Goal: Task Accomplishment & Management: Use online tool/utility

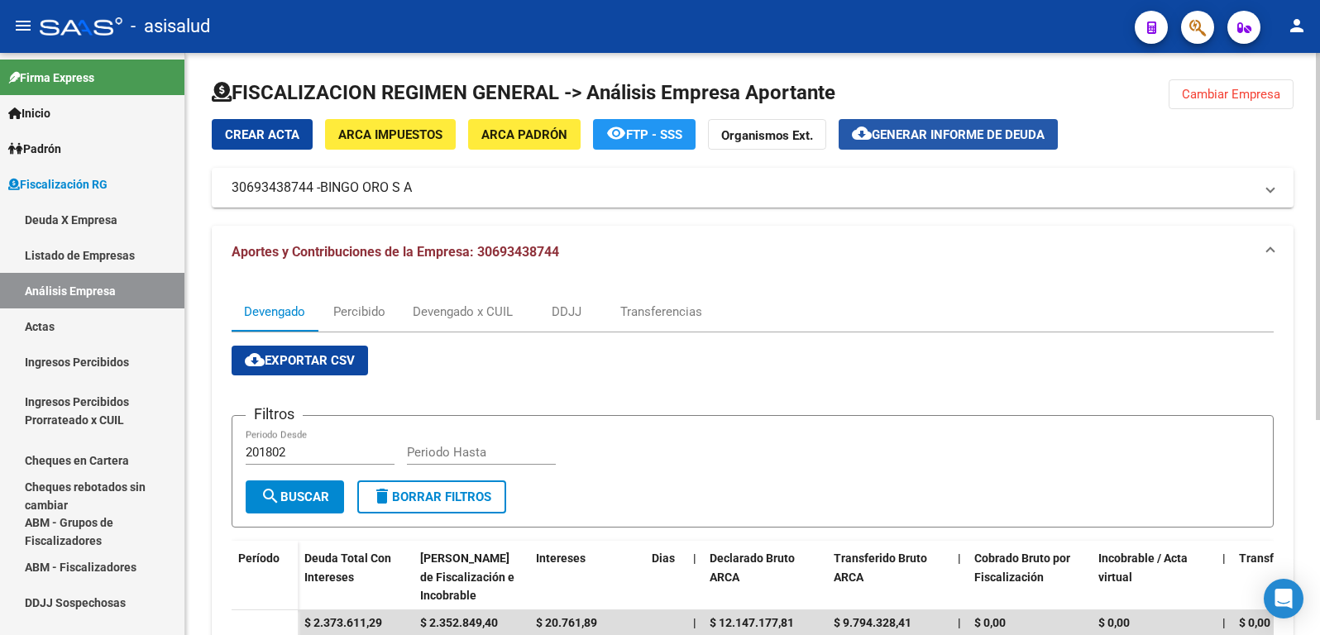
click at [929, 130] on span "Generar informe de deuda" at bounding box center [958, 134] width 173 height 15
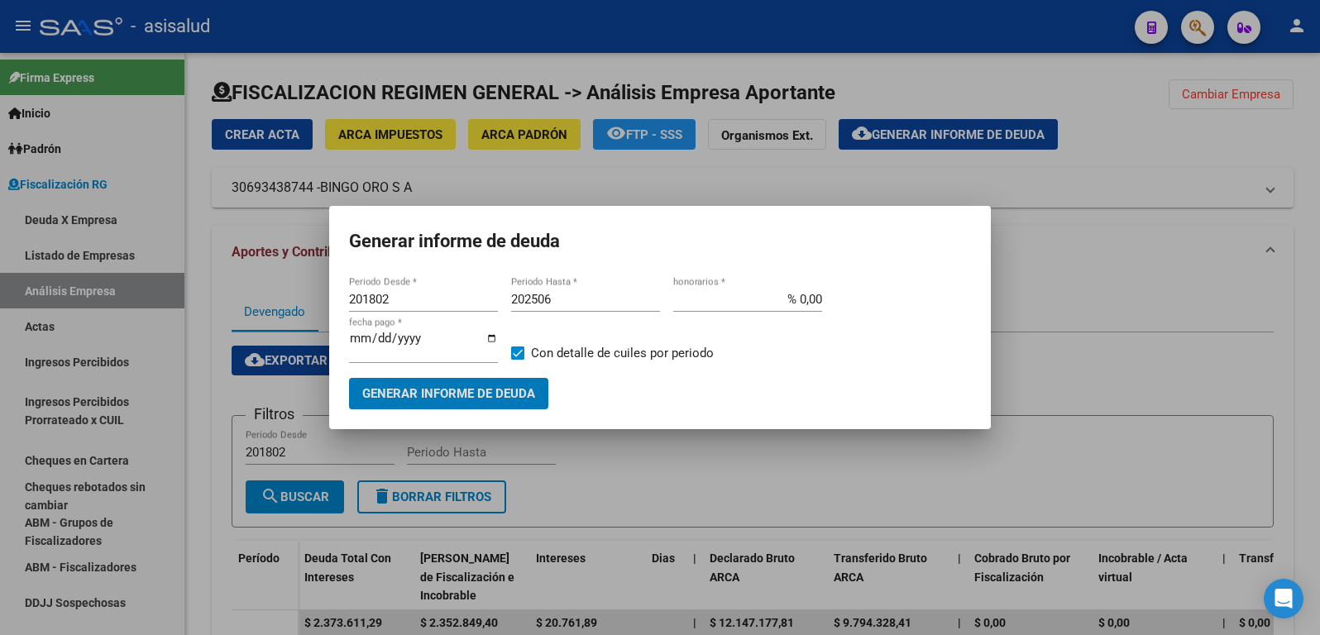
click at [373, 295] on input "201802" at bounding box center [423, 299] width 149 height 15
click at [375, 295] on input "201802" at bounding box center [423, 299] width 149 height 15
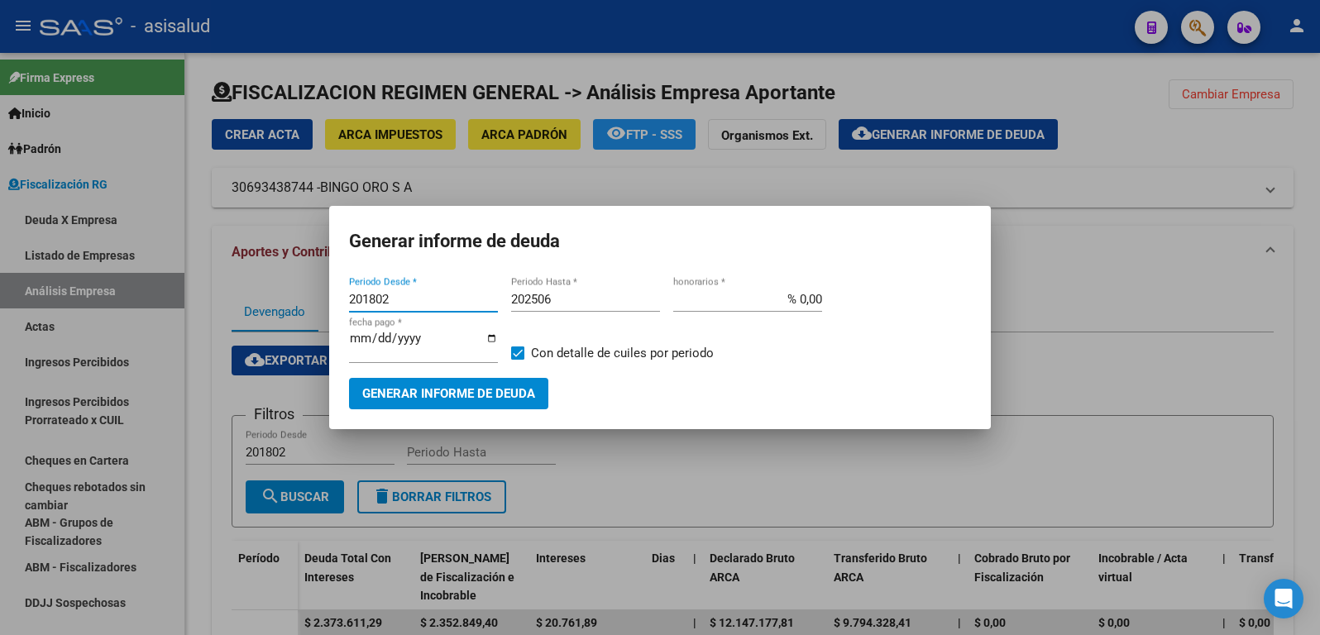
click at [375, 295] on input "201802" at bounding box center [423, 299] width 149 height 15
click at [375, 298] on input "201802" at bounding box center [423, 299] width 149 height 15
type input "202506"
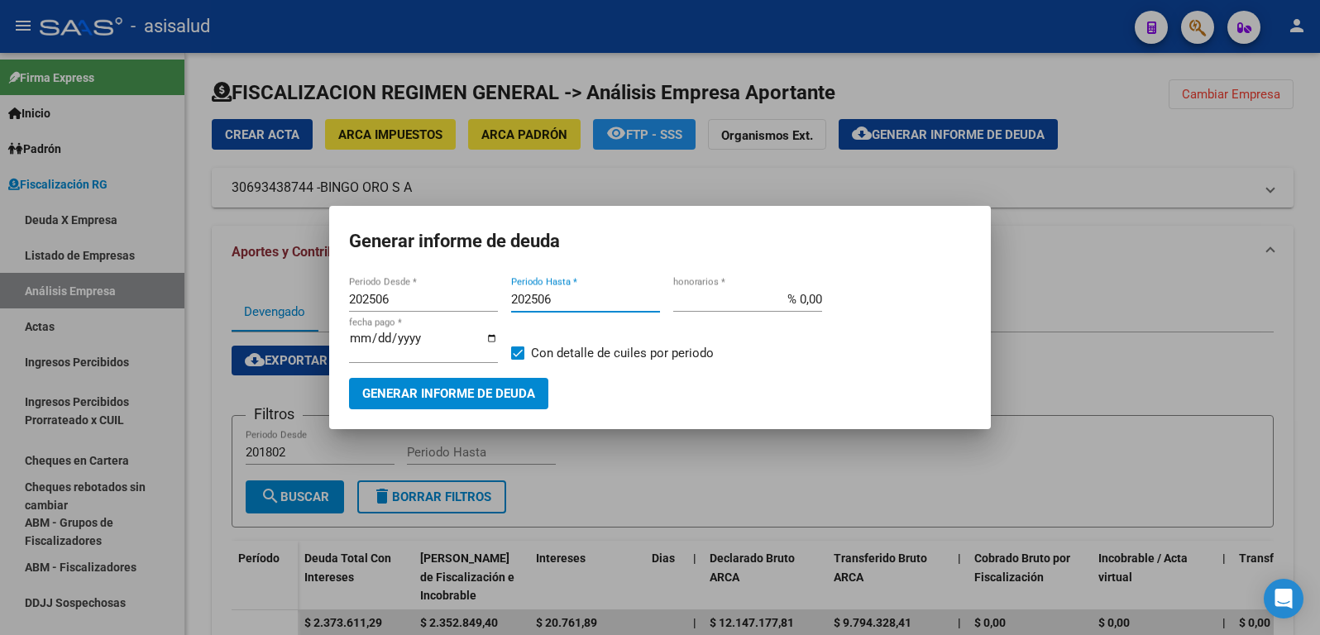
click at [554, 300] on input "202506" at bounding box center [585, 299] width 149 height 15
type input "202508"
click at [811, 299] on input "% 0,00" at bounding box center [747, 299] width 149 height 15
type input "% 10,00"
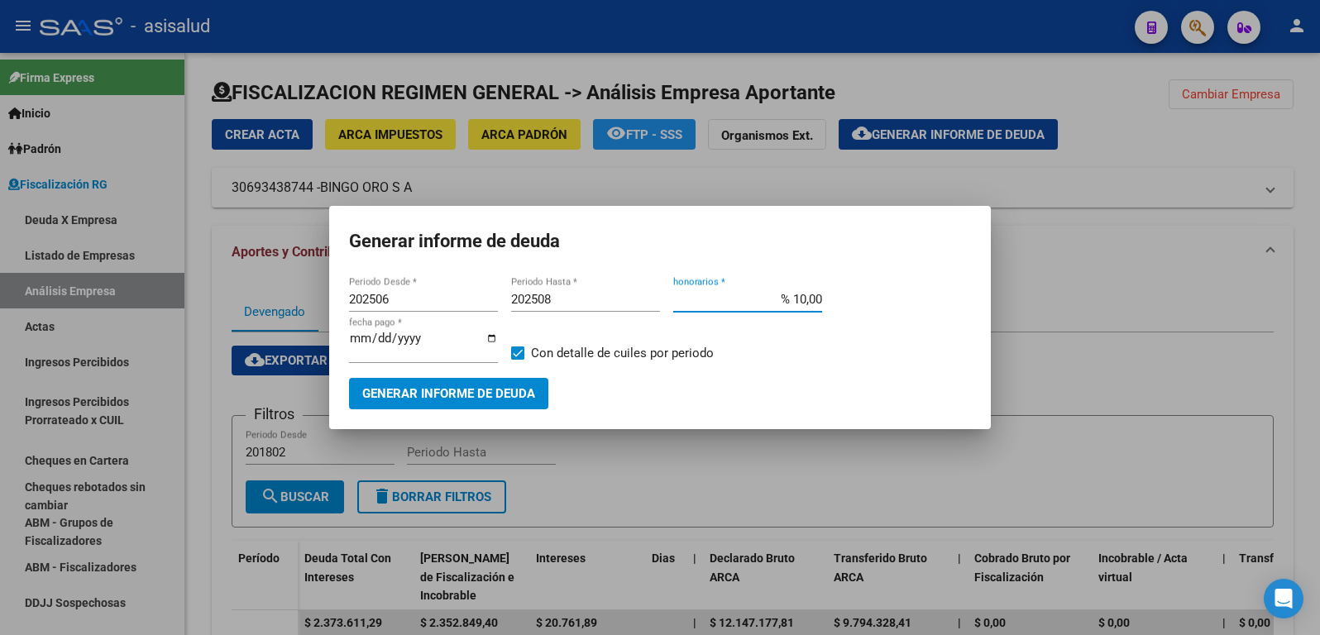
click at [375, 341] on input "[DATE]" at bounding box center [423, 345] width 149 height 26
type input "[DATE]"
click at [456, 395] on span "Generar informe de deuda" at bounding box center [448, 394] width 173 height 15
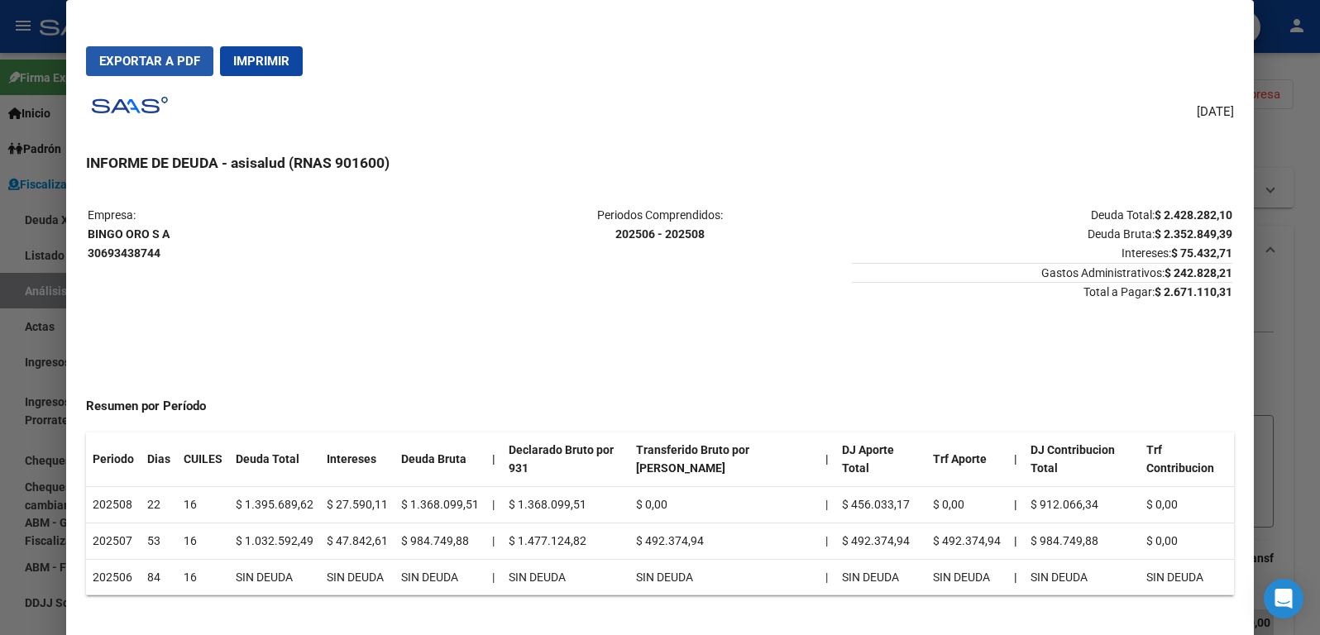
click at [156, 54] on span "Exportar a PDF" at bounding box center [149, 61] width 101 height 15
